Goal: Task Accomplishment & Management: Complete application form

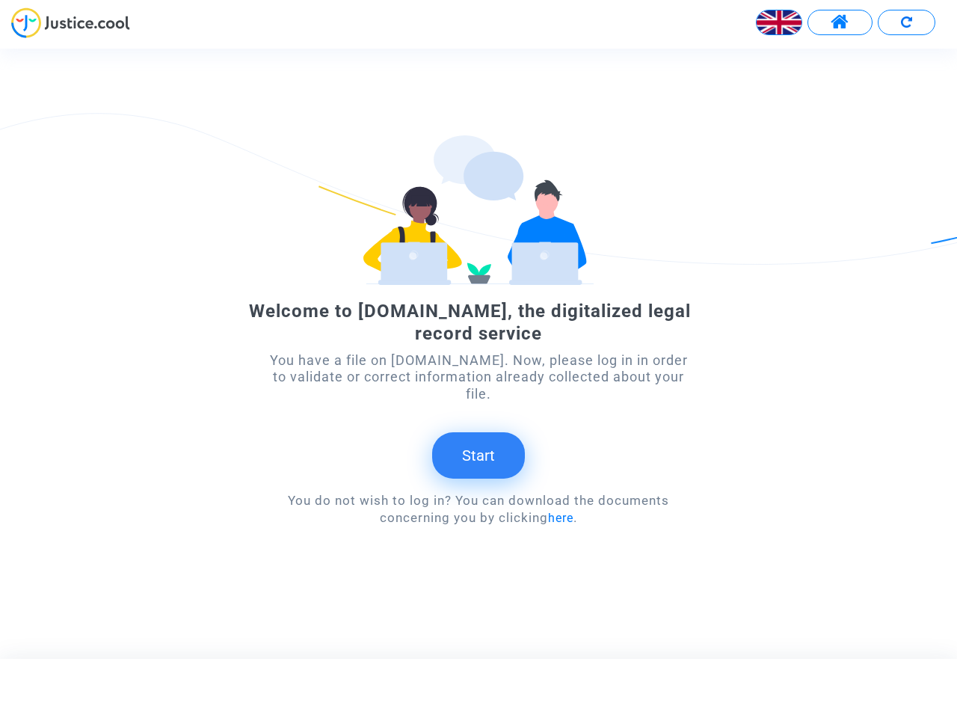
click at [779, 22] on img at bounding box center [779, 22] width 45 height 45
click at [840, 22] on span at bounding box center [840, 22] width 19 height 19
click at [906, 22] on div at bounding box center [478, 27] width 957 height 41
click at [478, 353] on div "Welcome to [DOMAIN_NAME], the digitalized legal record service You have a file …" at bounding box center [478, 413] width 431 height 227
click at [478, 447] on button "Start" at bounding box center [478, 455] width 93 height 46
